Goal: Find contact information: Find contact information

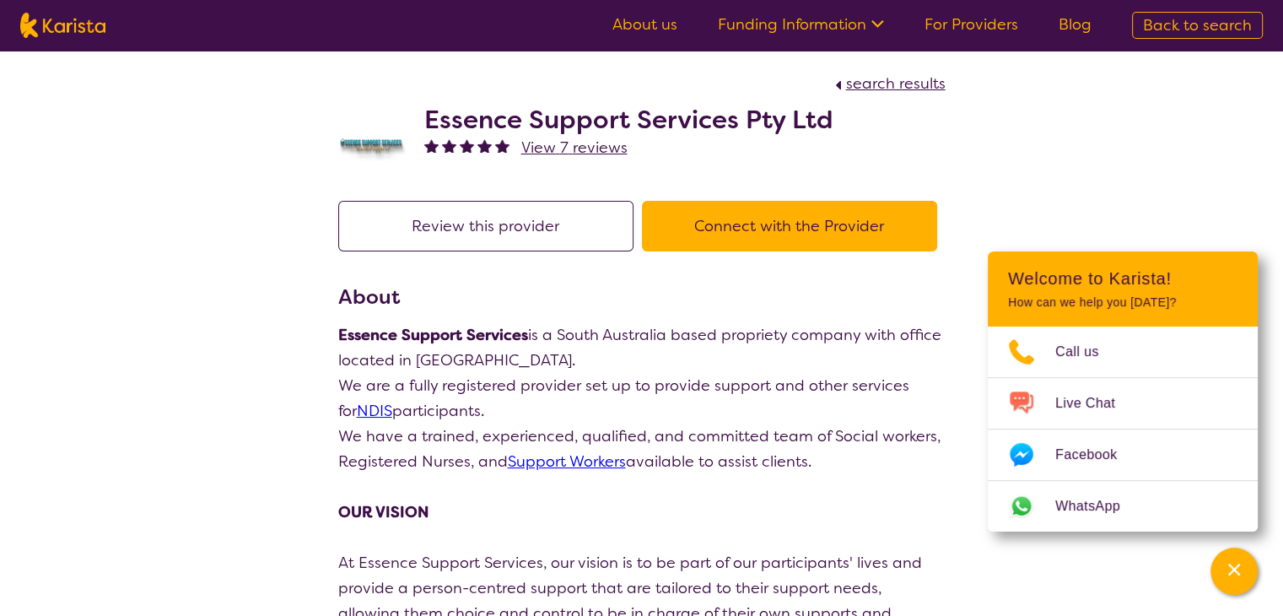
drag, startPoint x: 340, startPoint y: 332, endPoint x: 818, endPoint y: 460, distance: 494.4
click at [818, 460] on div "Essence Support Services is a [GEOGRAPHIC_DATA] based propriety company with of…" at bounding box center [641, 537] width 607 height 430
copy div "Essence Support Services is a [GEOGRAPHIC_DATA] based propriety company with of…"
drag, startPoint x: 1162, startPoint y: 157, endPoint x: 1213, endPoint y: 144, distance: 53.0
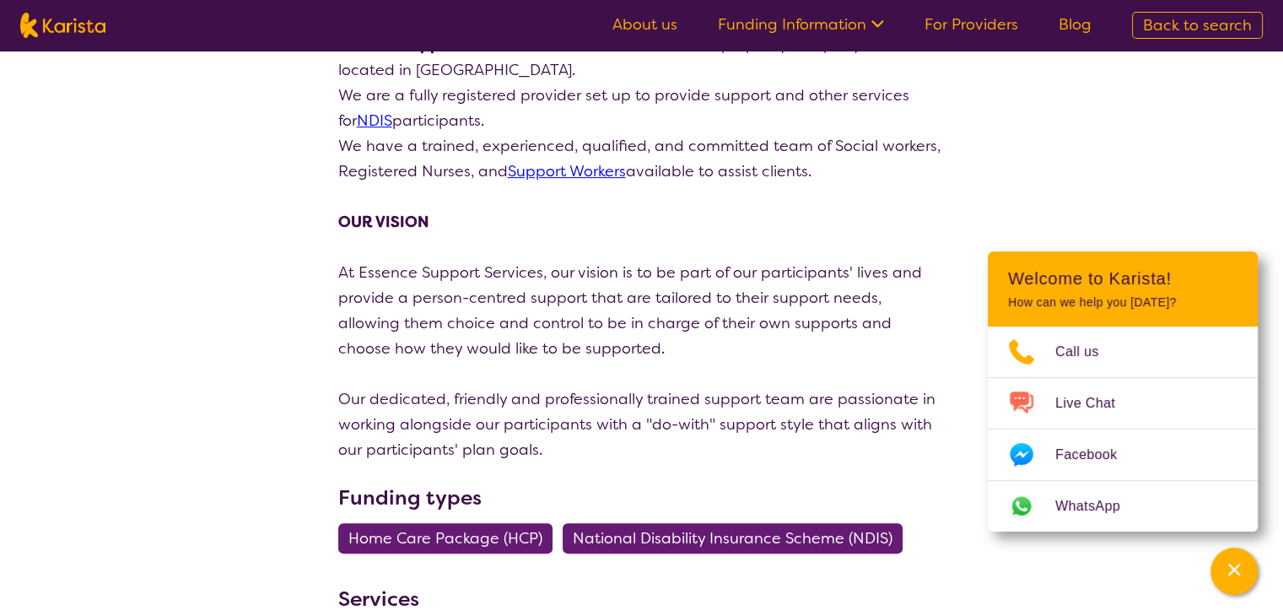
scroll to position [300, 0]
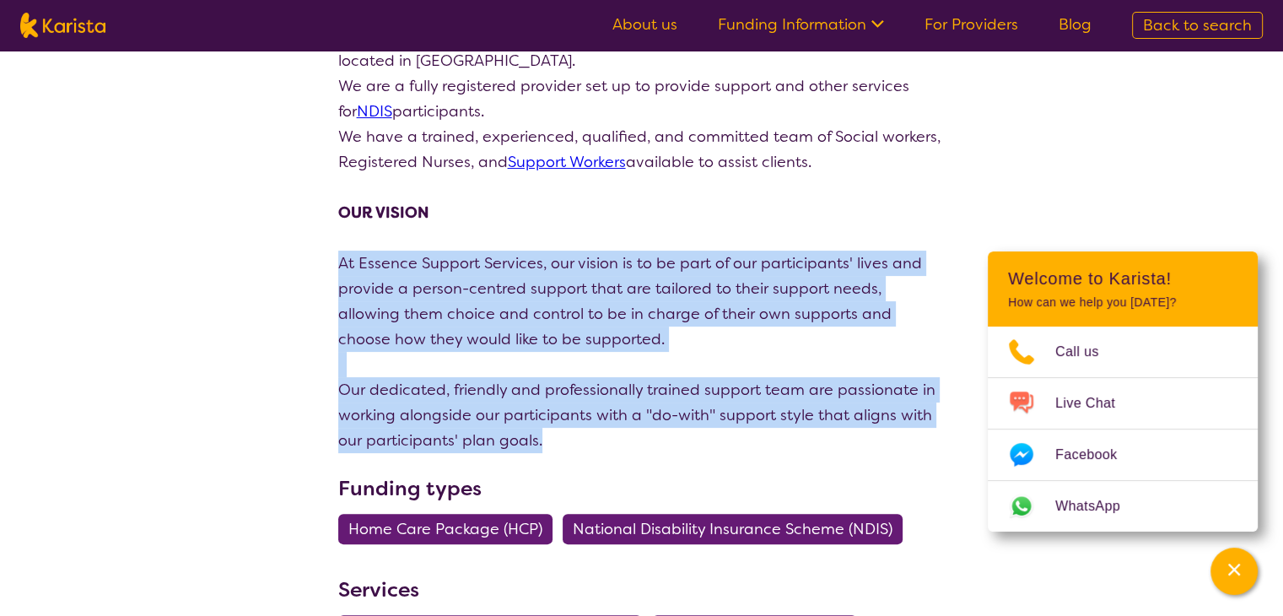
drag, startPoint x: 543, startPoint y: 441, endPoint x: 337, endPoint y: 262, distance: 272.7
copy div "At Essence Support Services, our vision is to be part of our participants' live…"
click at [659, 447] on p "Our dedicated, friendly and professionally trained support team are passionate …" at bounding box center [641, 415] width 607 height 76
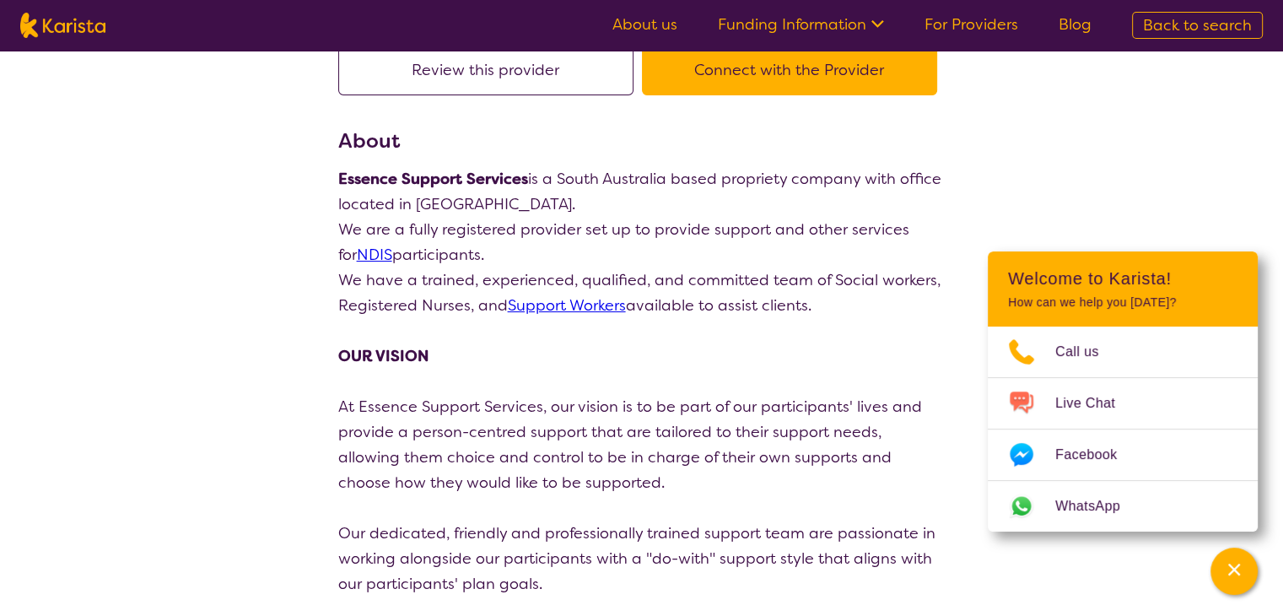
scroll to position [155, 0]
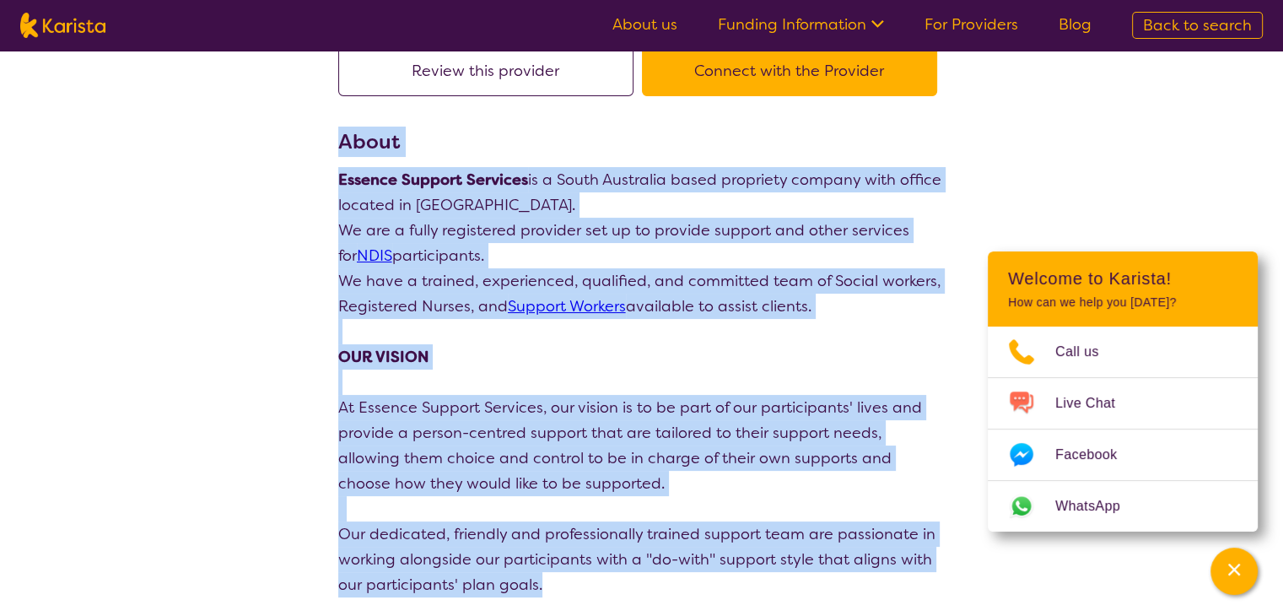
drag, startPoint x: 334, startPoint y: 136, endPoint x: 540, endPoint y: 585, distance: 493.8
copy section "About Essence Support Services is a [GEOGRAPHIC_DATA] based propriety company w…"
